Goal: Task Accomplishment & Management: Use online tool/utility

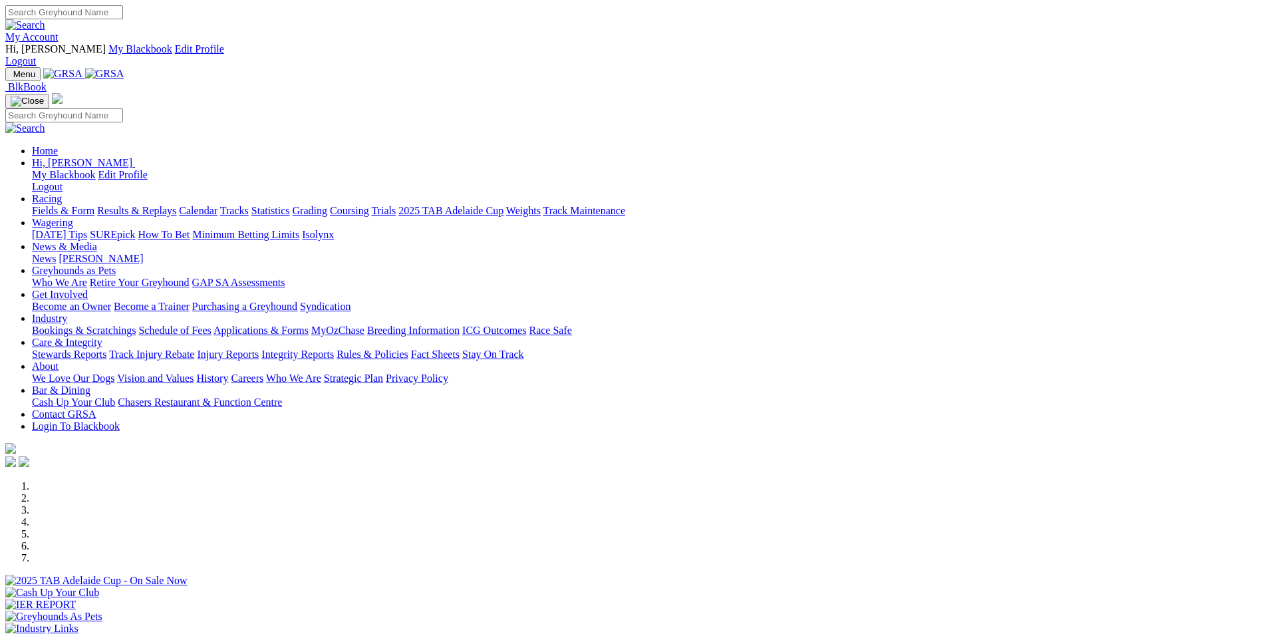
scroll to position [399, 0]
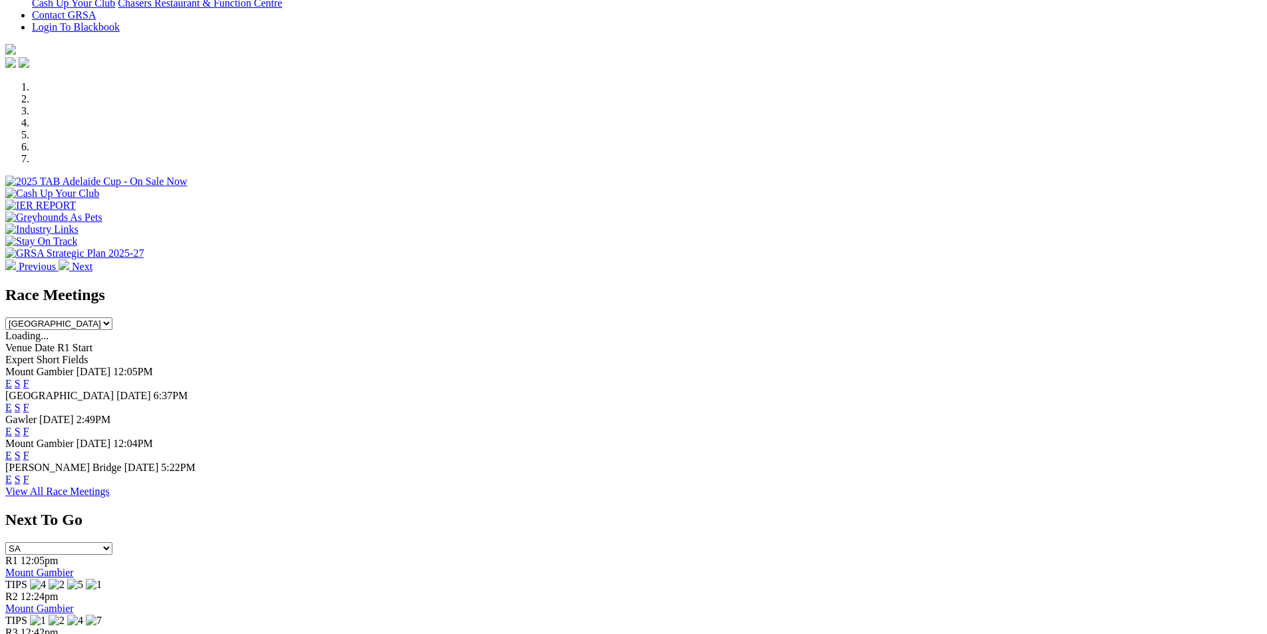
click at [29, 474] on link "F" at bounding box center [26, 479] width 6 height 11
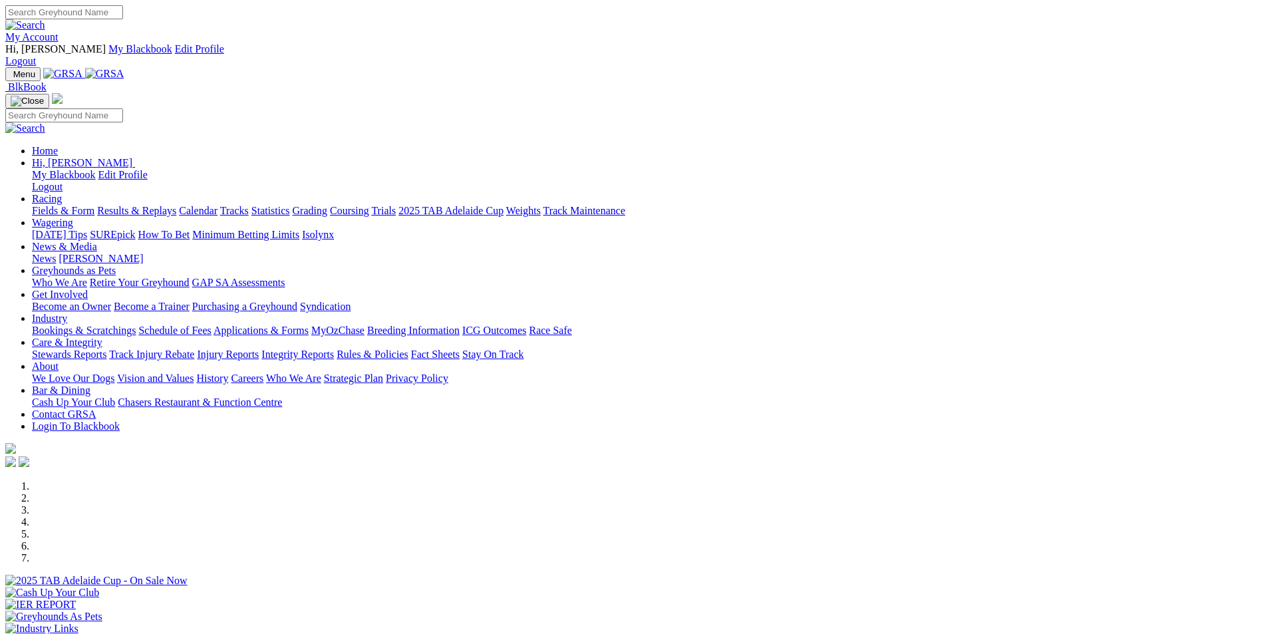
scroll to position [399, 0]
